Goal: Task Accomplishment & Management: Manage account settings

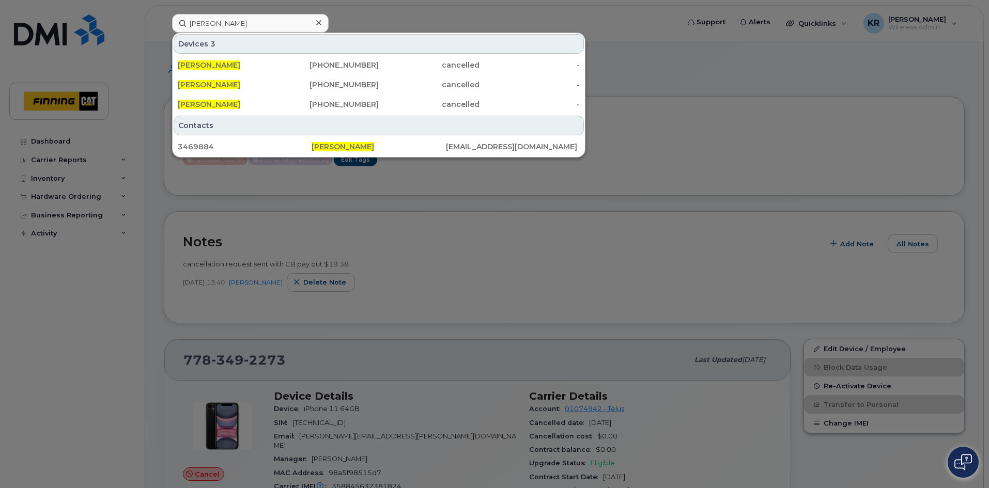
click at [277, 25] on input "Todd Clee" at bounding box center [250, 23] width 156 height 19
drag, startPoint x: 235, startPoint y: 27, endPoint x: 152, endPoint y: 21, distance: 83.4
click at [164, 21] on div "Todd Clee Devices 3 Todd Clee 250-845-4045 cancelled - Todd Clee 825-582-3952 c…" at bounding box center [422, 23] width 516 height 19
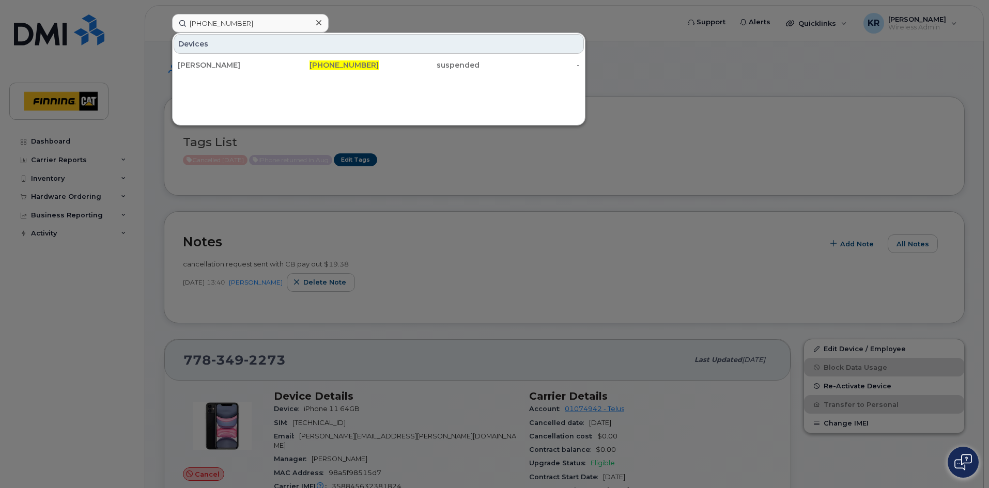
type input "780-720-9044"
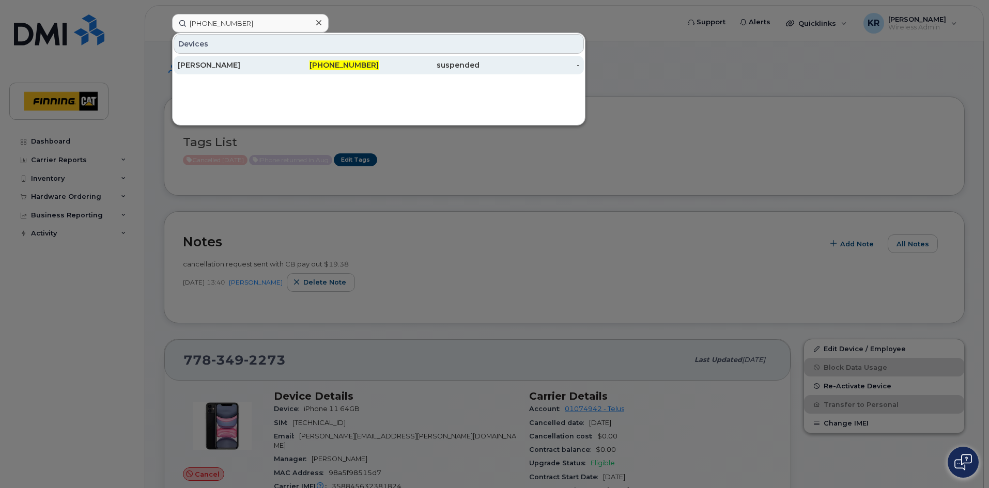
click at [340, 68] on span "780-720-9044" at bounding box center [343, 64] width 69 height 9
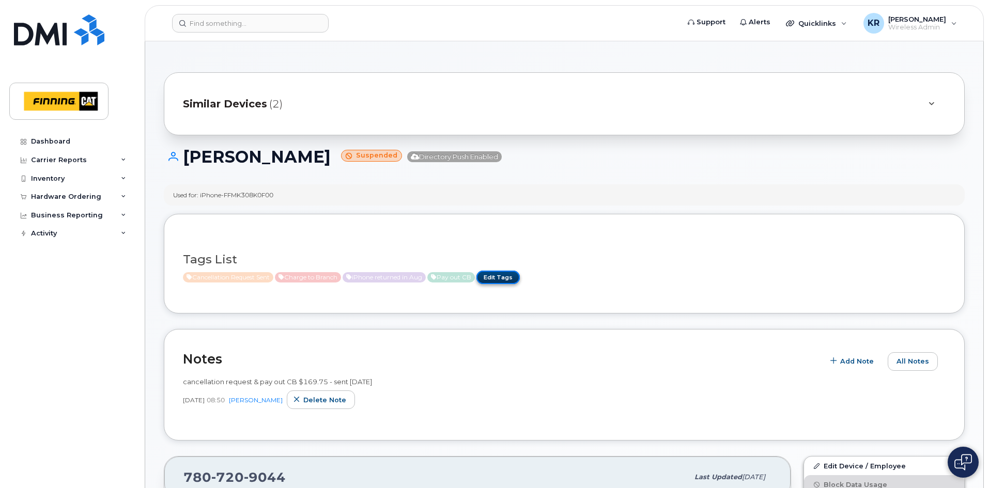
click at [511, 279] on link "Edit Tags" at bounding box center [497, 277] width 43 height 13
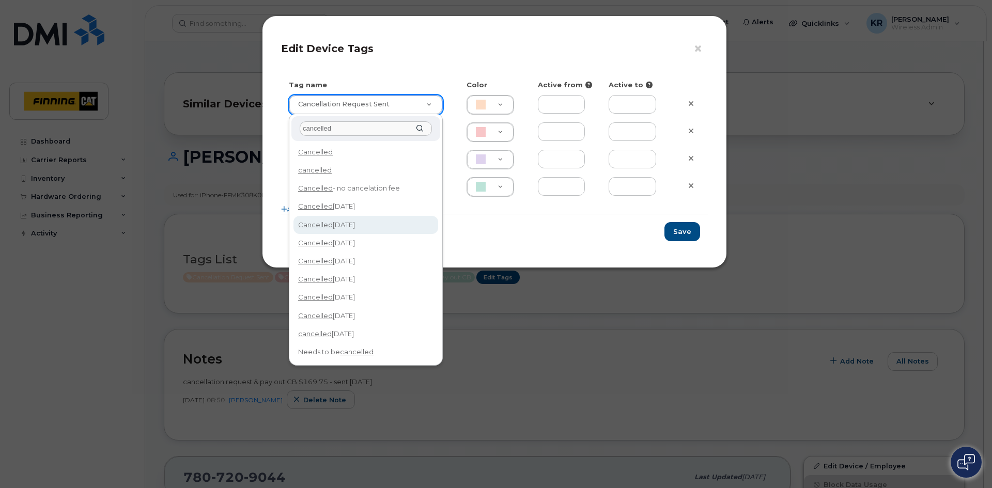
type input "cancelled"
type input "Cancelled Aug 15/25"
type input "F8C6C8"
type input "cancelled"
type input "cancelled Sept 14/25"
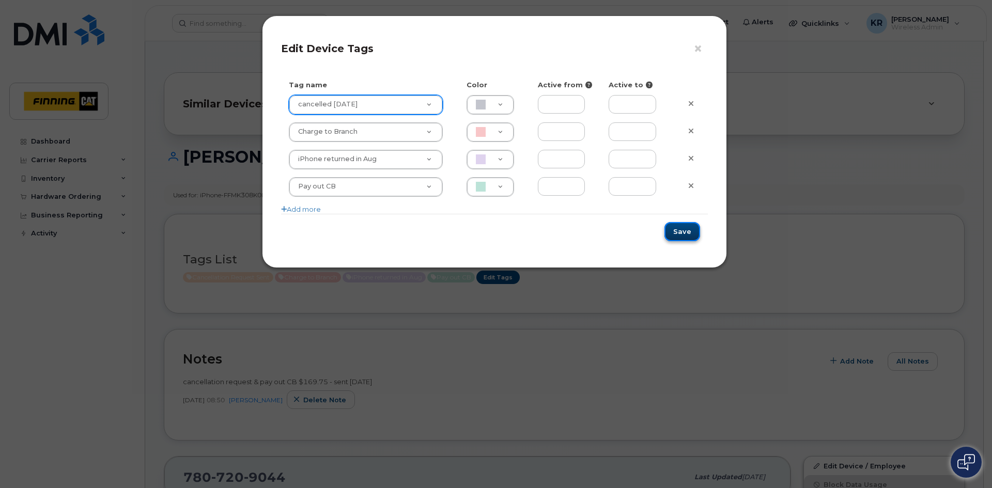
click at [673, 228] on button "Save" at bounding box center [682, 231] width 36 height 19
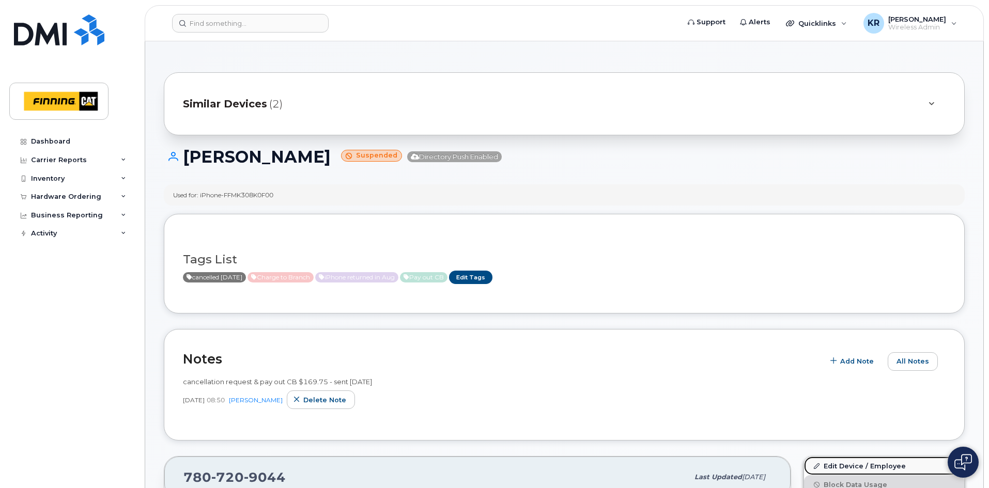
click at [841, 465] on link "Edit Device / Employee" at bounding box center [884, 466] width 160 height 19
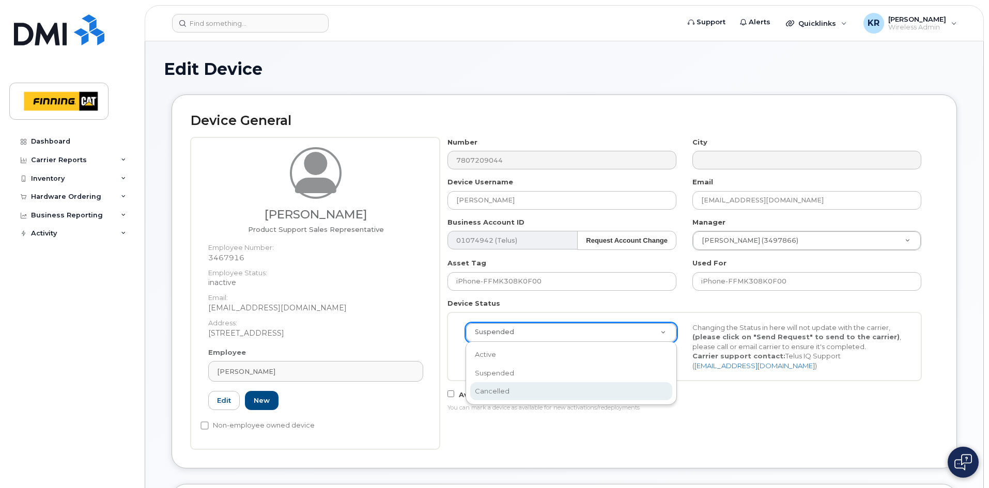
select select "cancelled"
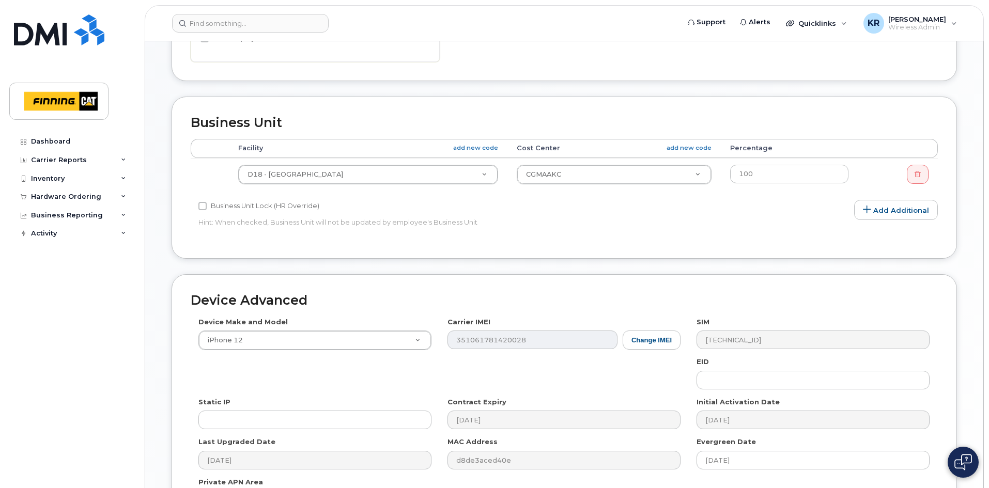
scroll to position [567, 0]
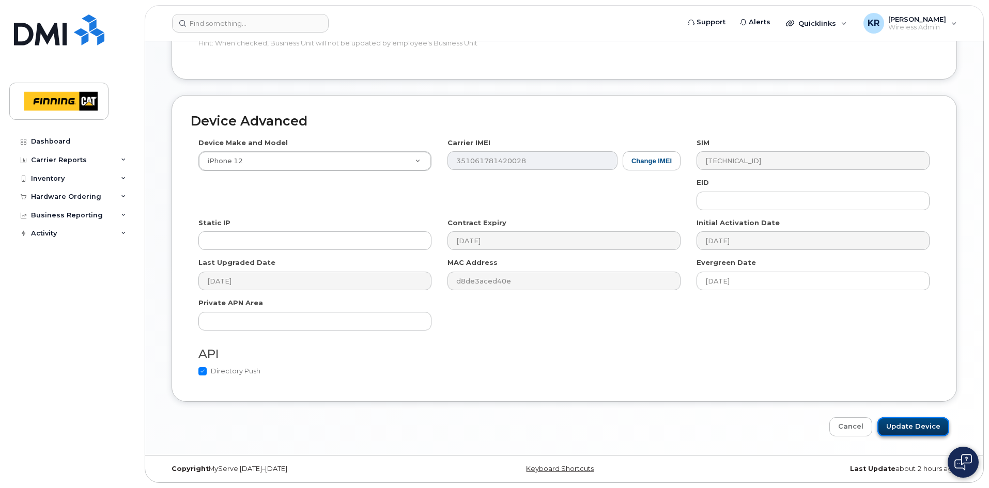
click at [920, 431] on input "Update Device" at bounding box center [913, 426] width 72 height 19
type input "Saving..."
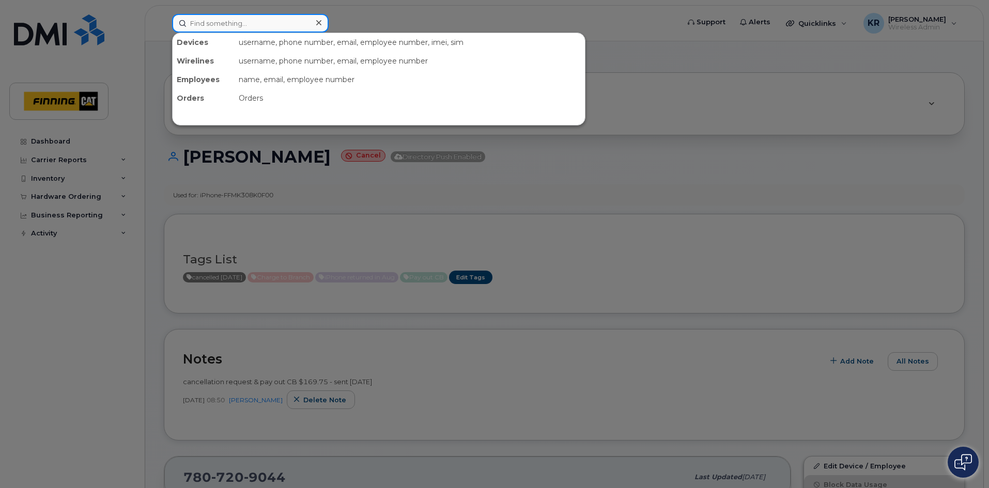
click at [269, 23] on input at bounding box center [250, 23] width 156 height 19
paste input "Colton Wardrop"
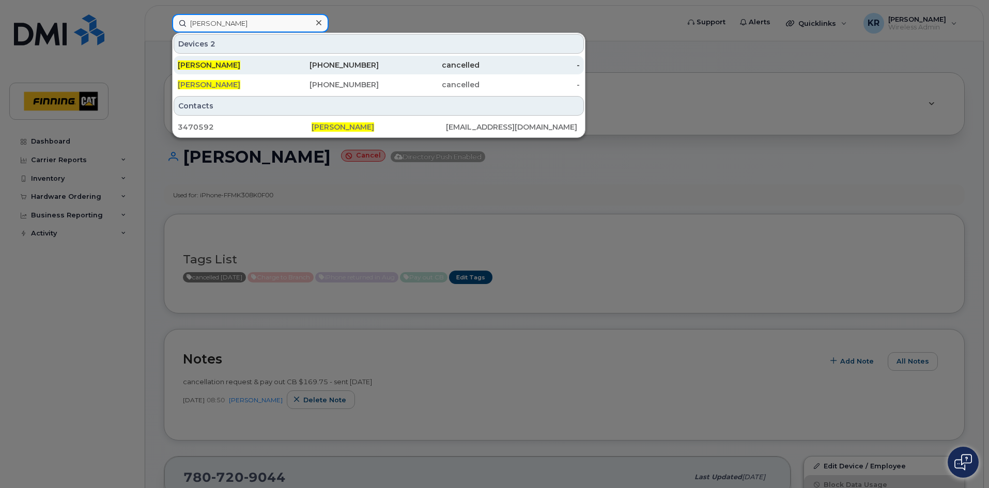
type input "Colton Wardrop"
click at [367, 67] on div "778-203-7720" at bounding box center [328, 65] width 101 height 10
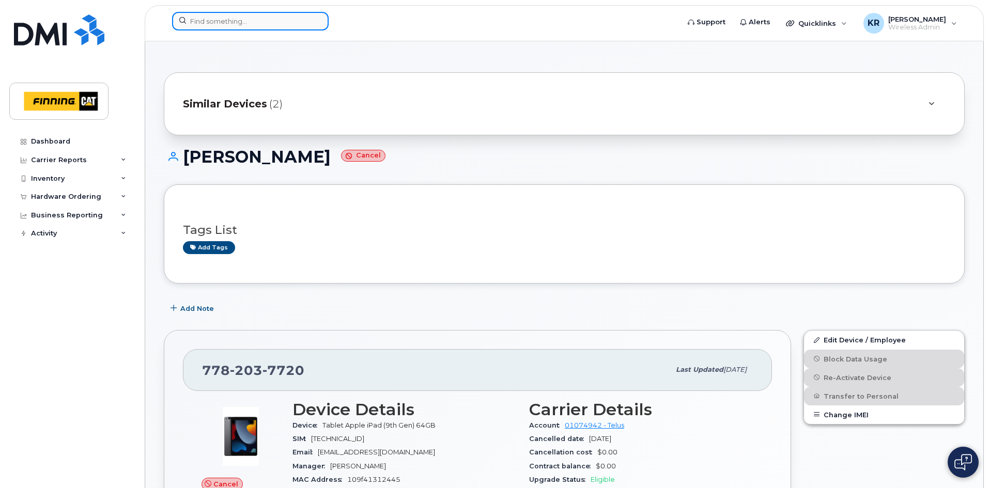
click at [215, 19] on input at bounding box center [250, 21] width 156 height 19
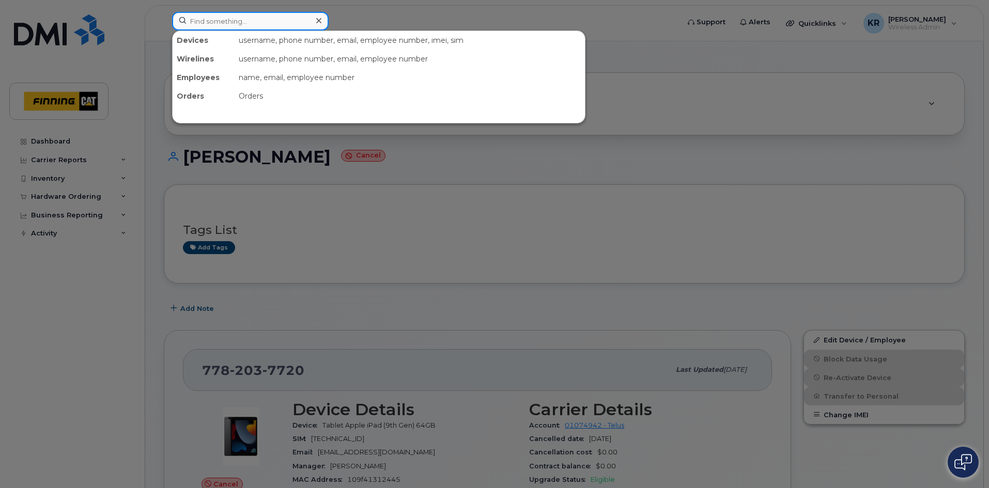
paste input "8255823952"
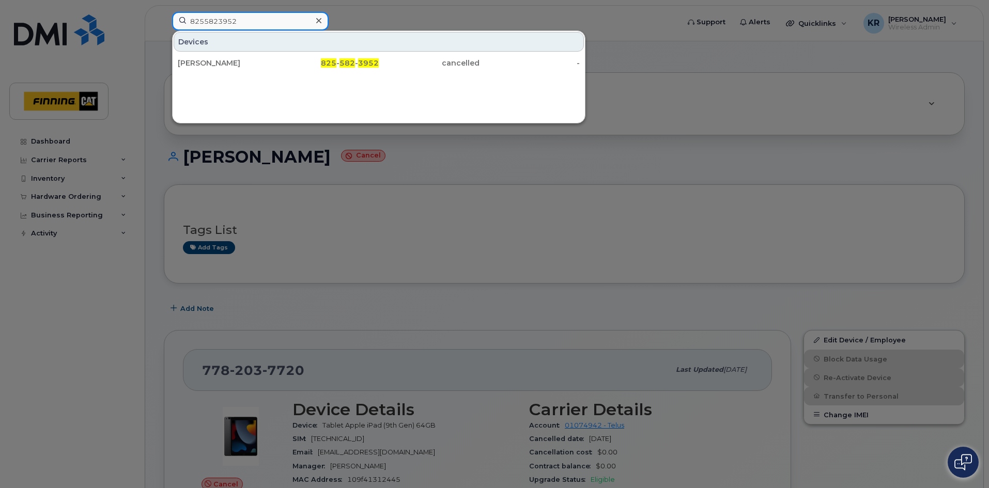
drag, startPoint x: 244, startPoint y: 23, endPoint x: 164, endPoint y: 19, distance: 80.2
click at [164, 19] on div "8255823952 Devices [PERSON_NAME] 825 - 582 - 3952 cancelled -" at bounding box center [422, 23] width 516 height 23
paste input "[PERSON_NAME]"
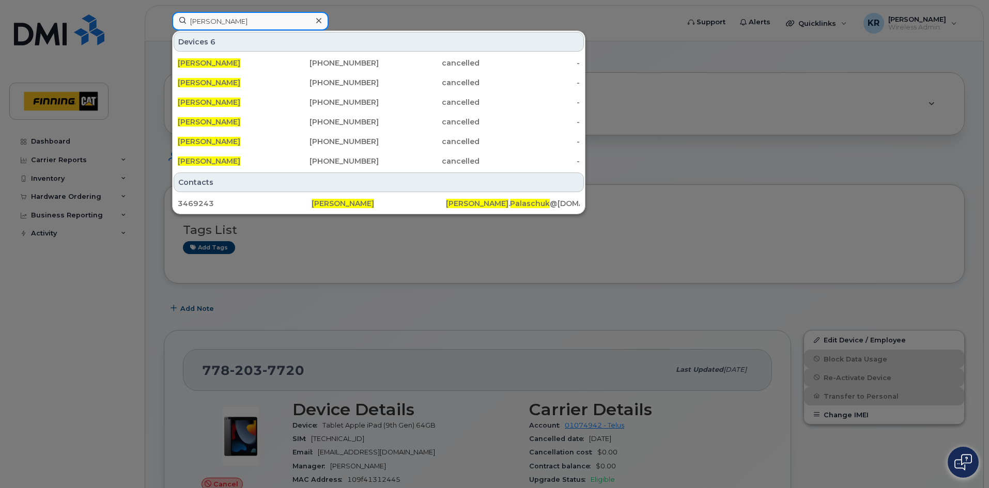
drag, startPoint x: 254, startPoint y: 20, endPoint x: 169, endPoint y: 21, distance: 84.2
click at [169, 21] on div "Greg Palaschuk Devices 6 Greg Palaschuk 587-596-8750 cancelled - Greg Palaschuk…" at bounding box center [422, 23] width 516 height 23
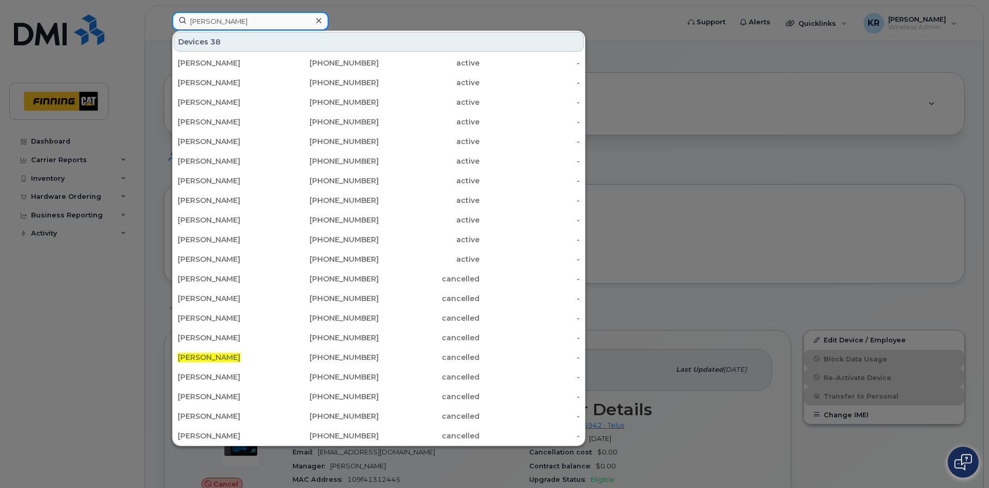
type input "allan wickerson"
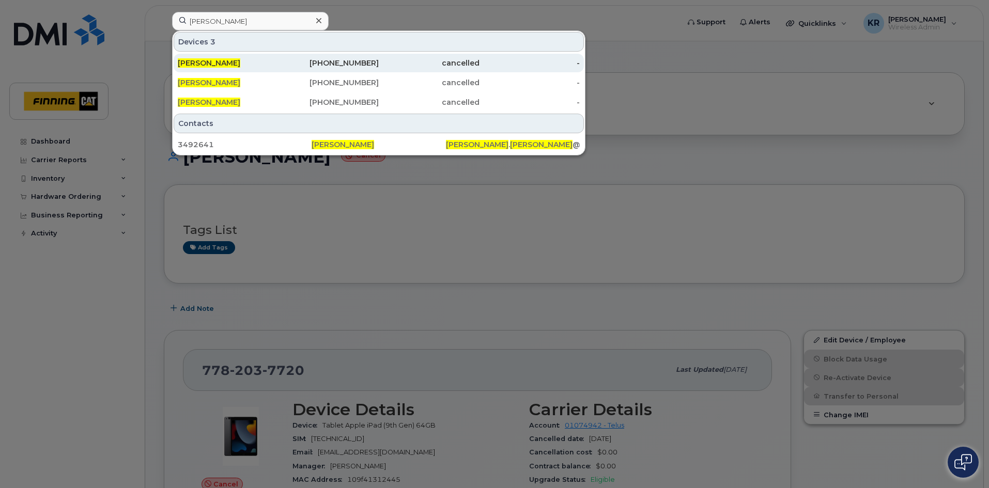
click at [325, 61] on div "587-644-0468" at bounding box center [328, 63] width 101 height 10
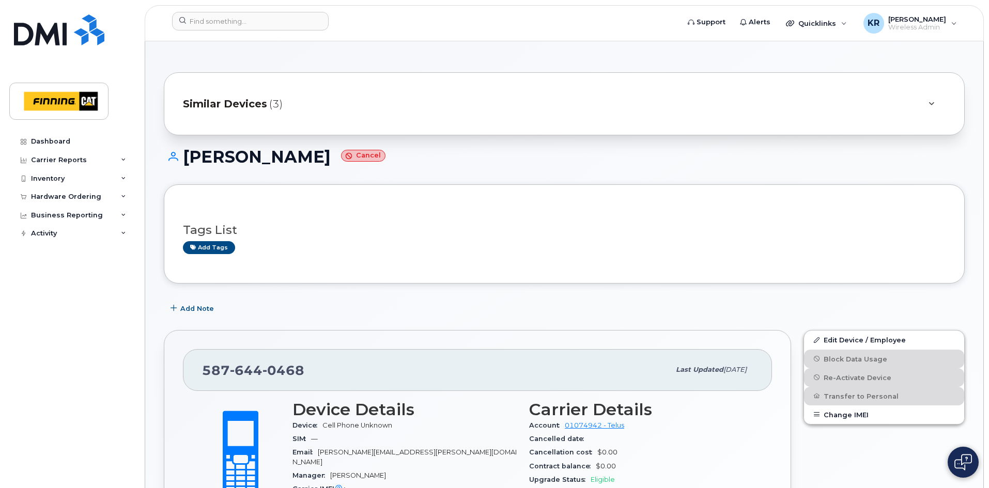
click at [243, 104] on span "Similar Devices" at bounding box center [225, 104] width 84 height 15
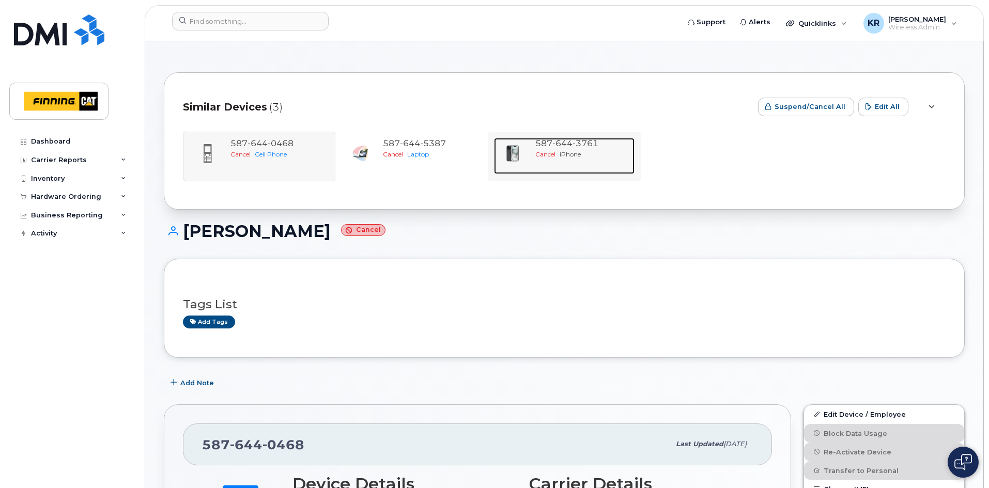
click at [589, 143] on span "3761" at bounding box center [585, 143] width 26 height 10
